Goal: Task Accomplishment & Management: Manage account settings

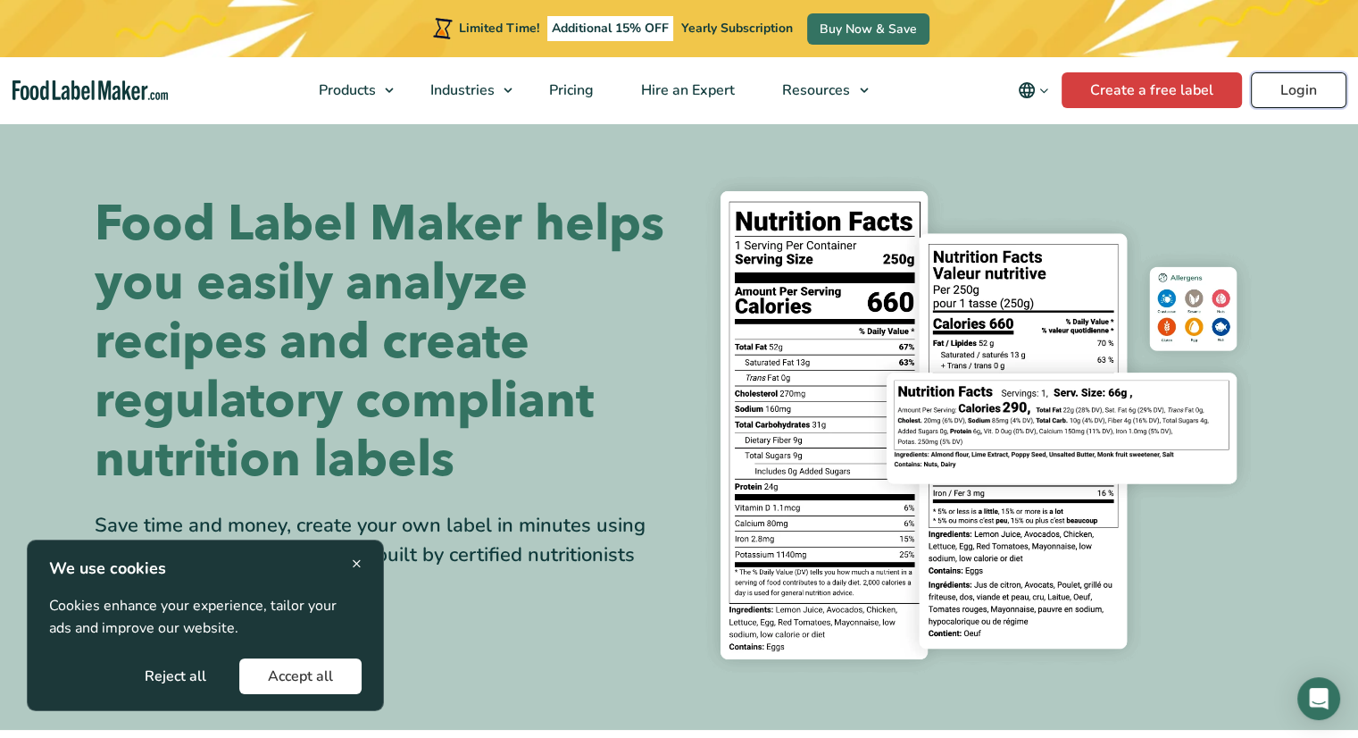
click at [1315, 88] on link "Login" at bounding box center [1299, 90] width 96 height 36
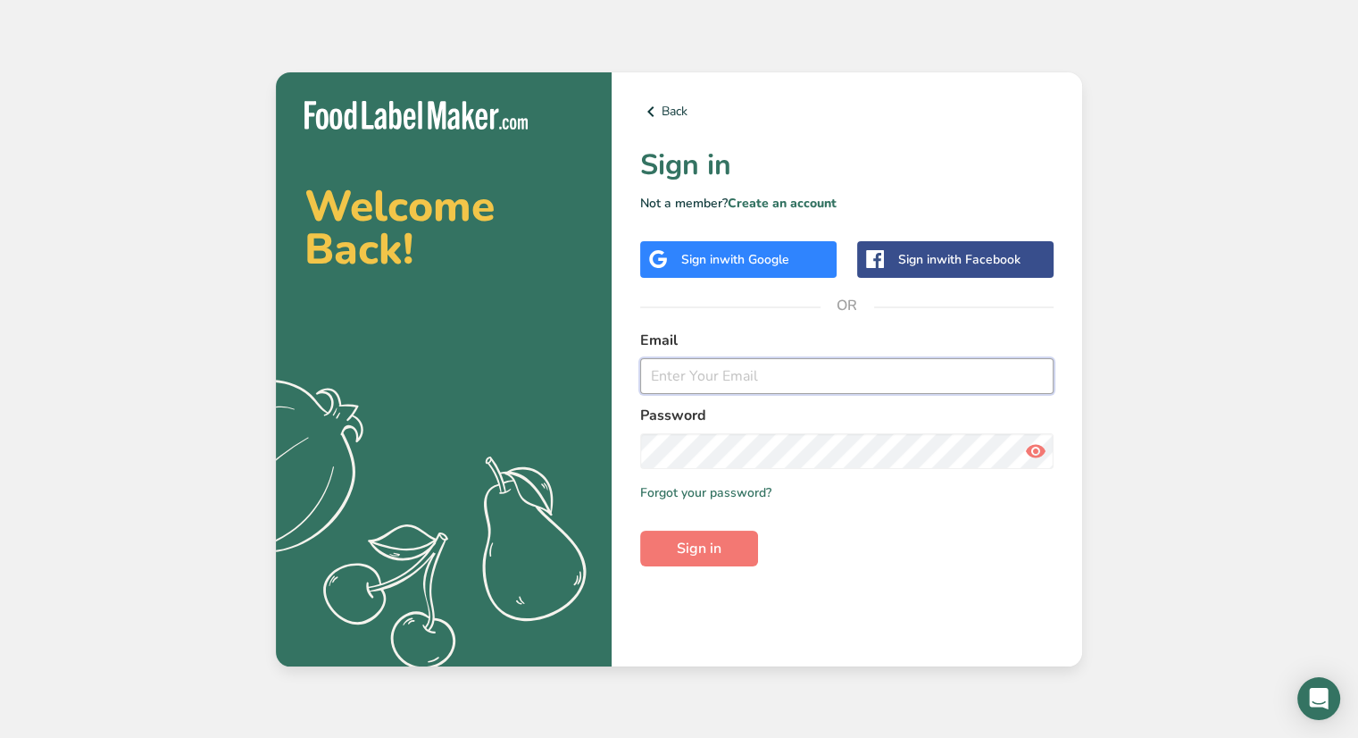
click at [949, 367] on input "email" at bounding box center [846, 376] width 413 height 36
